Goal: Information Seeking & Learning: Learn about a topic

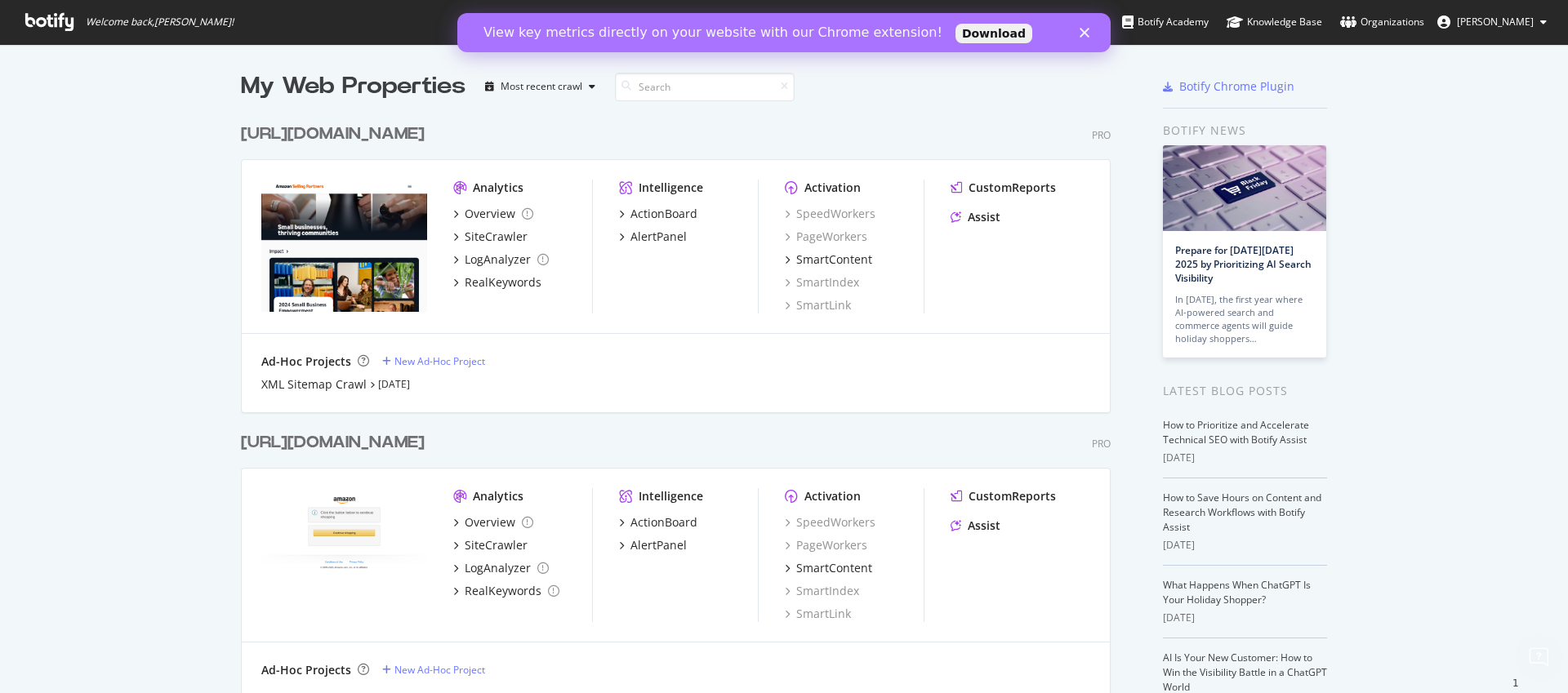
type input "58579"
click at [481, 213] on div "Overview" at bounding box center [490, 214] width 50 height 16
click at [489, 235] on div "SiteCrawler" at bounding box center [496, 236] width 63 height 16
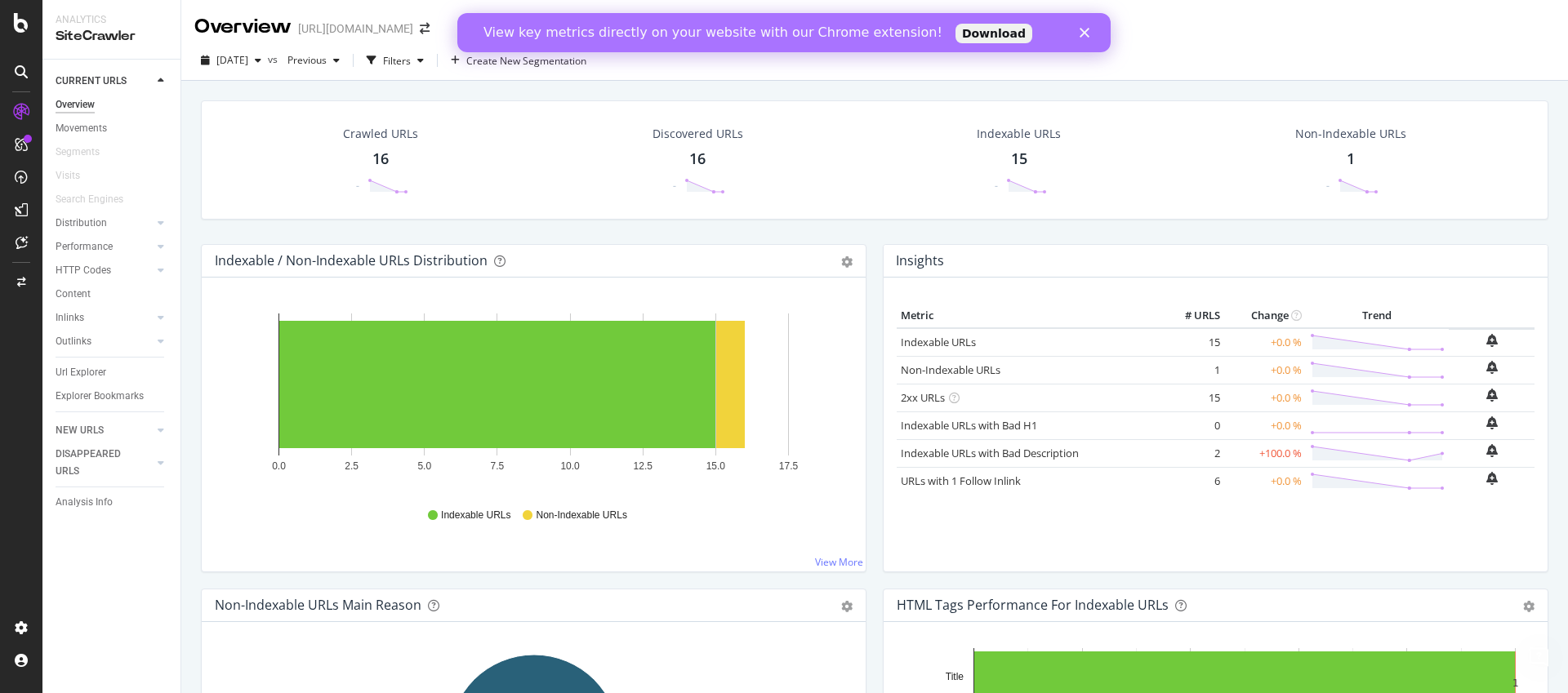
click at [1086, 34] on icon "Close" at bounding box center [1084, 32] width 10 height 10
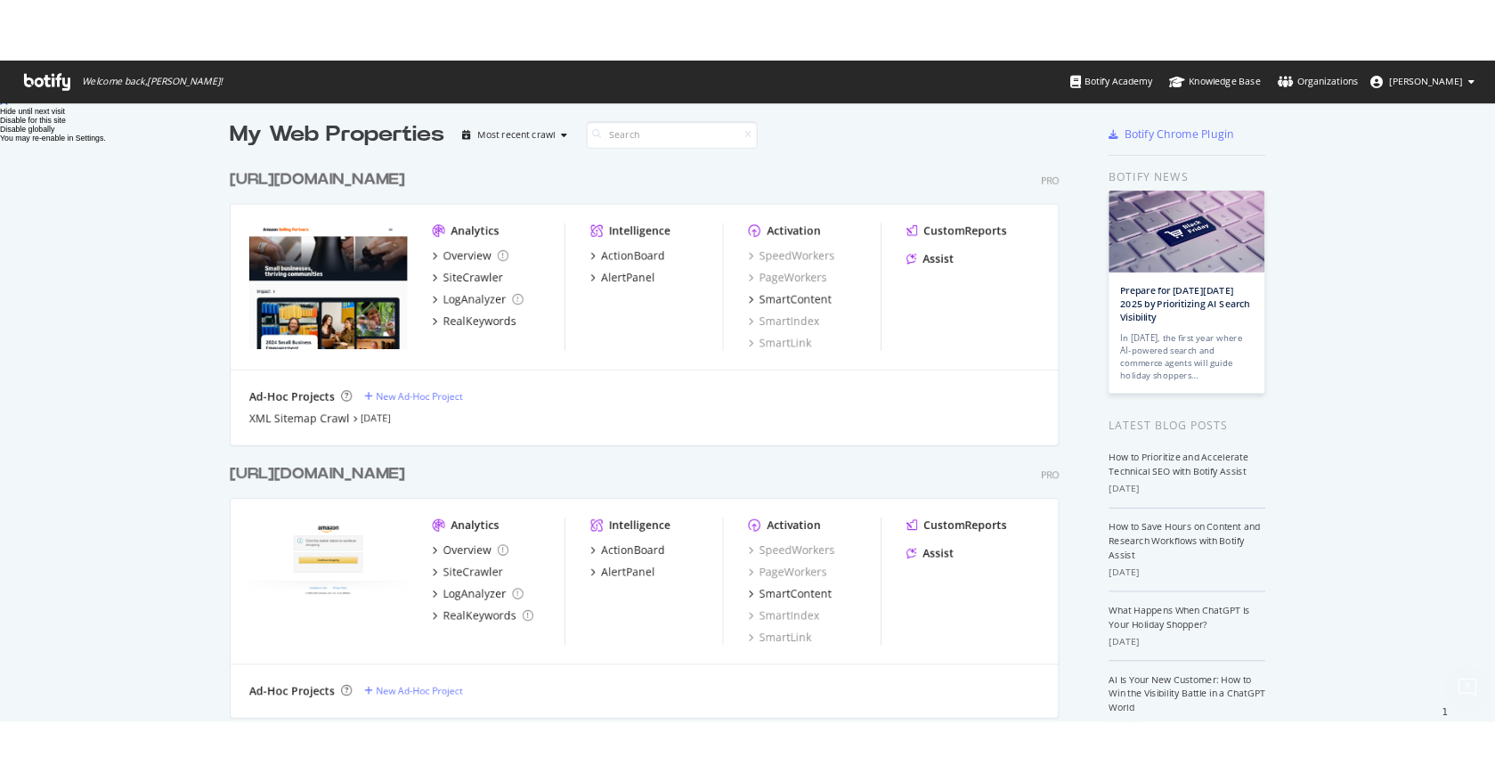
scroll to position [782, 1495]
